Goal: Task Accomplishment & Management: Use online tool/utility

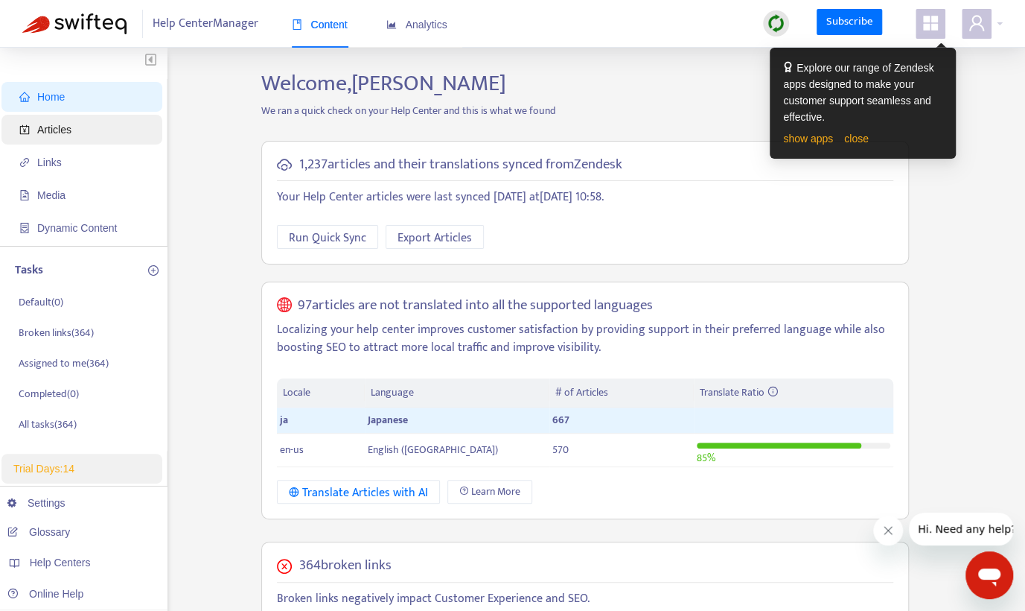
click at [58, 124] on span "Articles" at bounding box center [54, 130] width 34 height 12
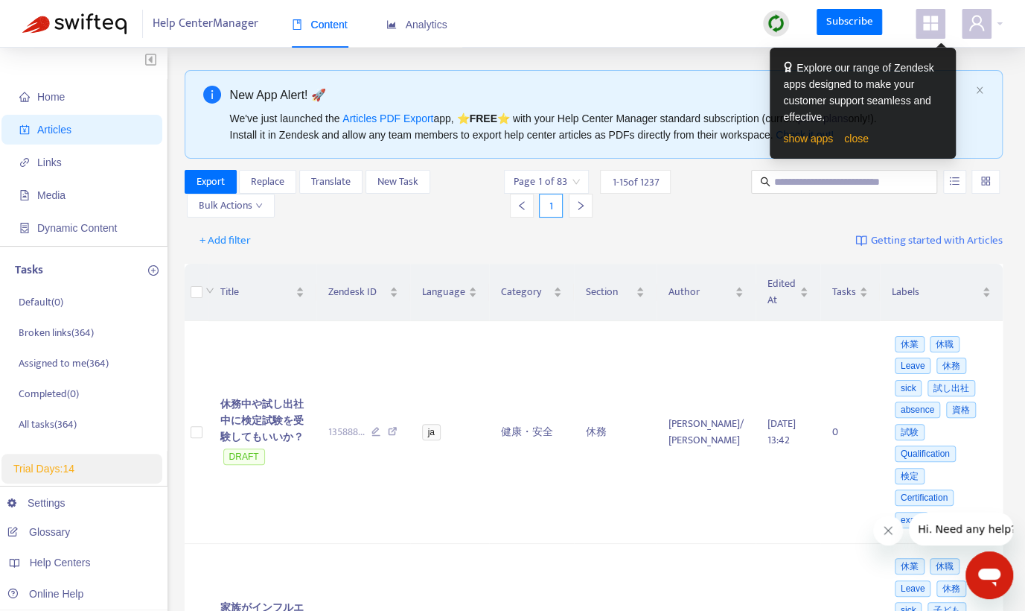
click at [935, 29] on icon "appstore" at bounding box center [930, 23] width 15 height 15
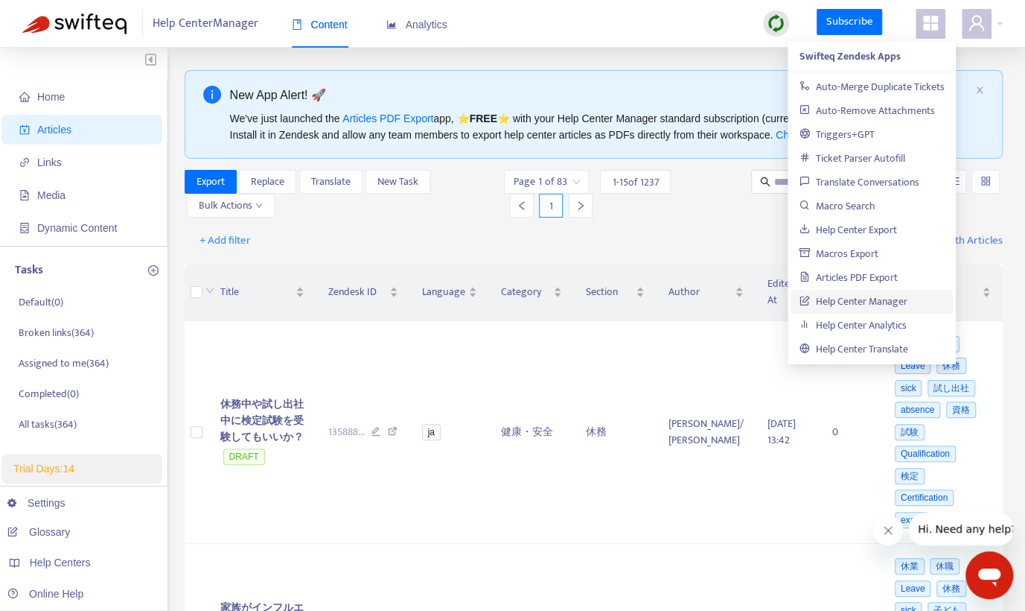
click at [935, 29] on icon "appstore" at bounding box center [930, 23] width 15 height 15
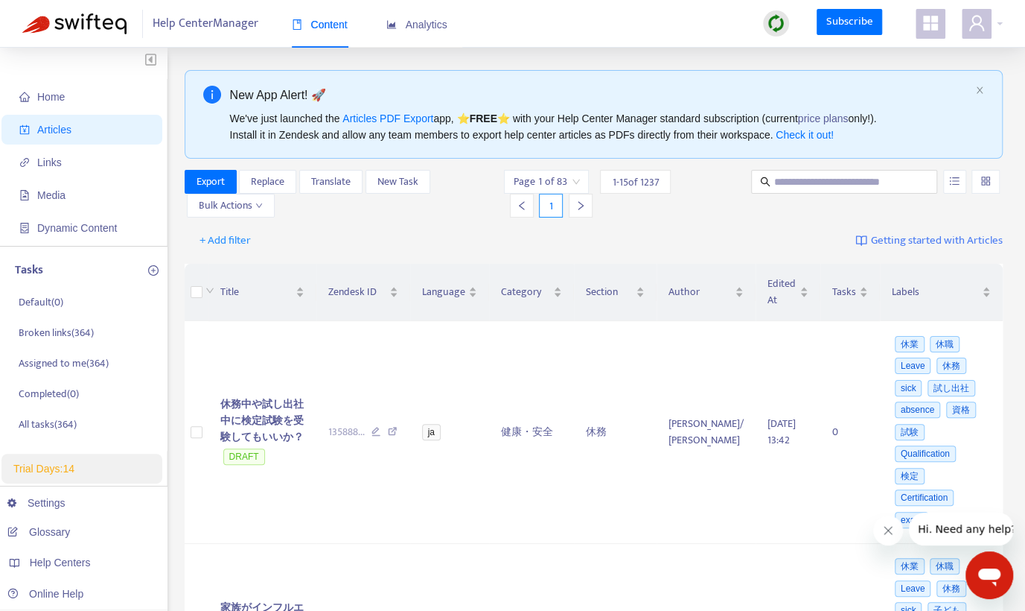
click at [687, 28] on div "Help Center Manager Content Analytics Subscribe" at bounding box center [512, 24] width 1025 height 48
click at [995, 24] on div at bounding box center [982, 24] width 41 height 30
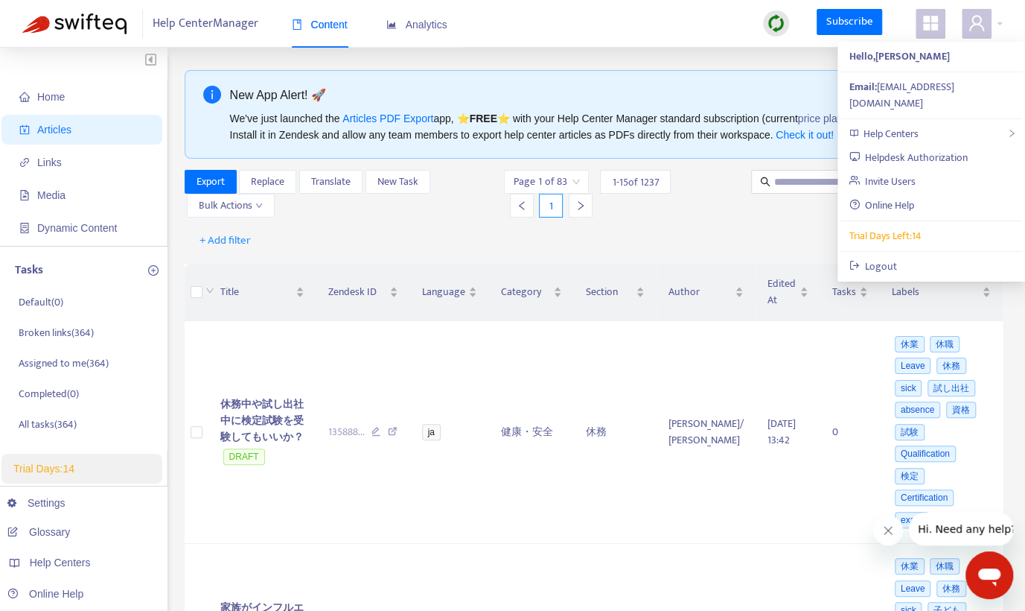
click at [596, 39] on div "Help Center Manager Content Analytics Subscribe" at bounding box center [512, 24] width 1025 height 48
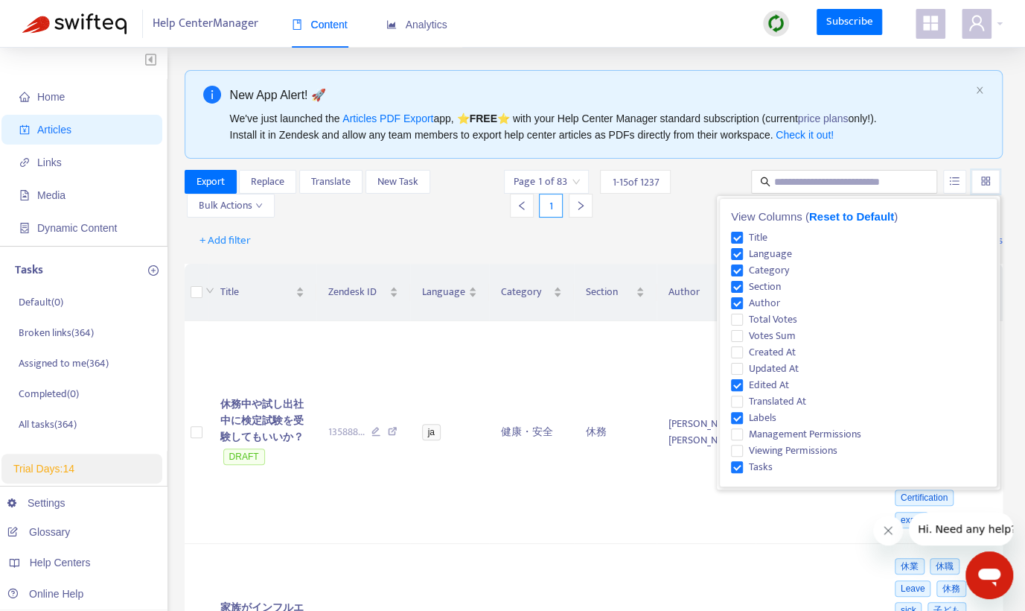
click at [987, 183] on input "search" at bounding box center [986, 182] width 10 height 22
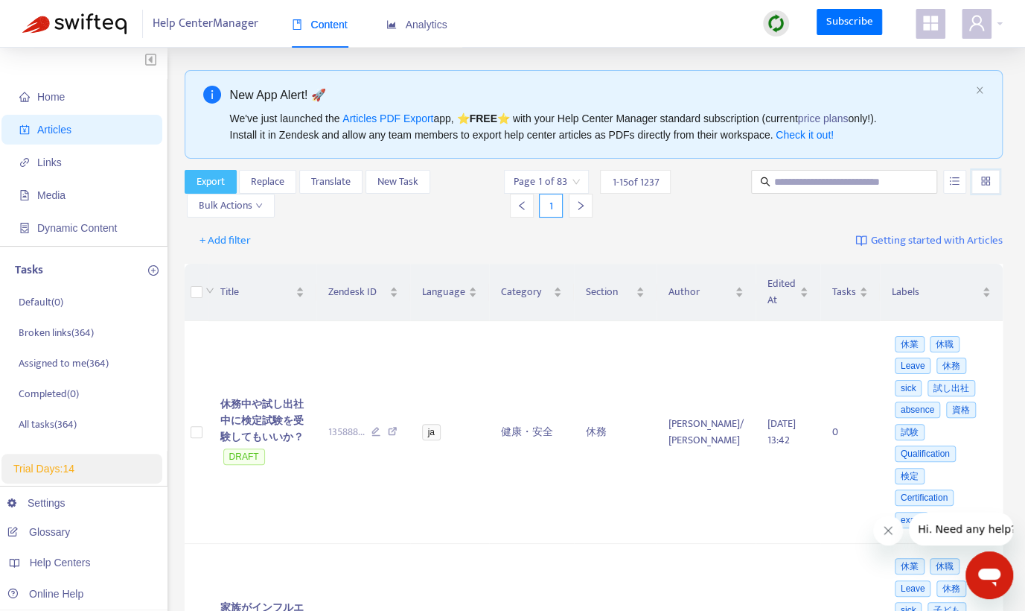
click at [217, 183] on span "Export" at bounding box center [211, 182] width 28 height 16
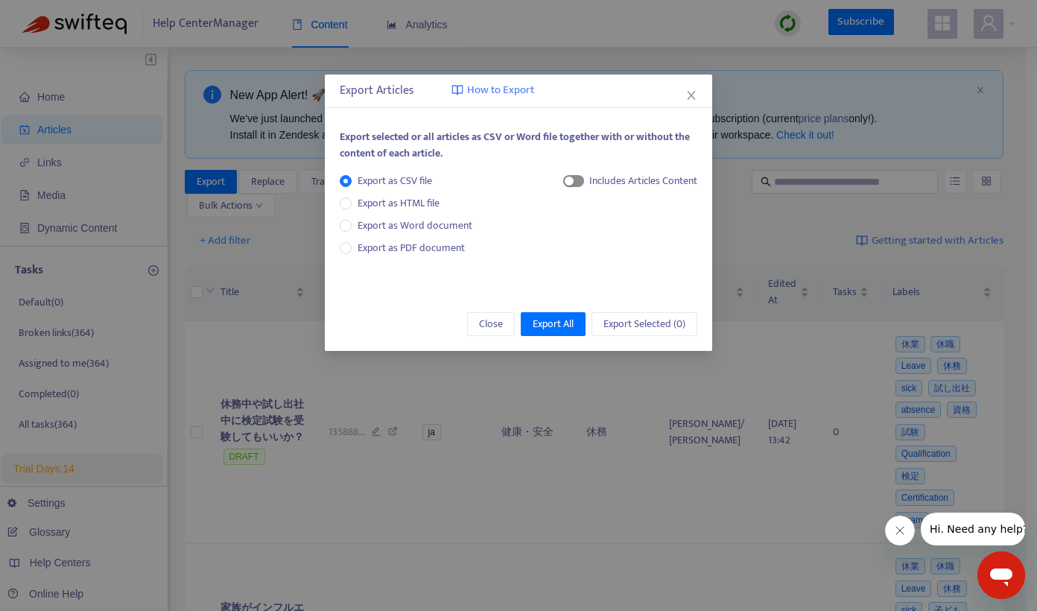
click at [568, 179] on div "button" at bounding box center [568, 180] width 9 height 9
click at [564, 328] on span "Export All" at bounding box center [552, 324] width 41 height 16
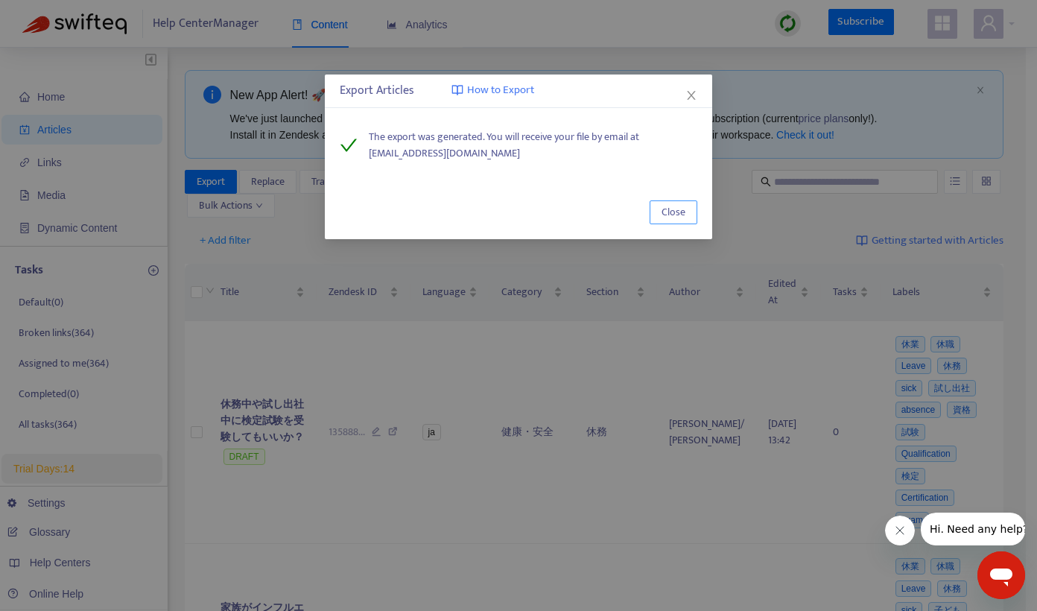
click at [670, 209] on span "Close" at bounding box center [673, 212] width 24 height 16
